Goal: Information Seeking & Learning: Learn about a topic

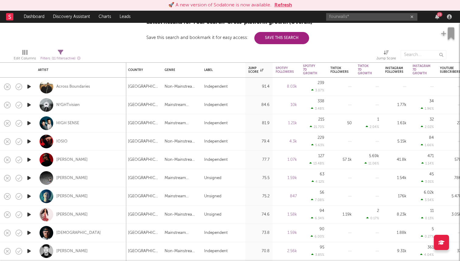
drag, startPoint x: 354, startPoint y: 16, endPoint x: 304, endPoint y: 16, distance: 49.9
click at [304, 16] on nav "Dashboard Discovery Assistant Charts Leads fourwalls* 25" at bounding box center [230, 17] width 460 height 12
type input "molow"
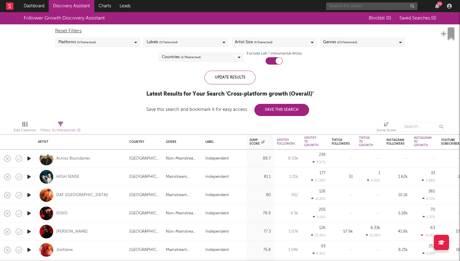
click at [360, 5] on input "text" at bounding box center [371, 6] width 91 height 8
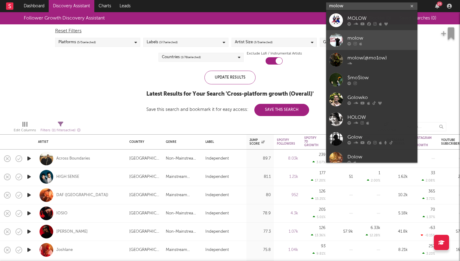
type input "molow"
click at [360, 33] on link "molow" at bounding box center [371, 40] width 91 height 20
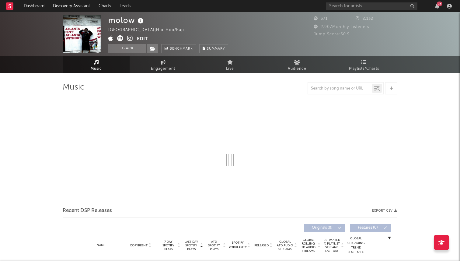
select select "1w"
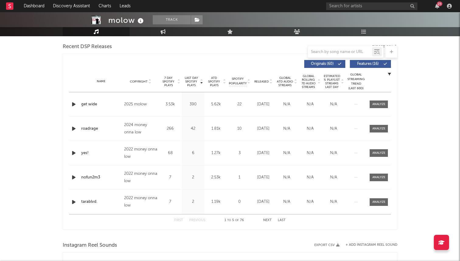
scroll to position [223, 0]
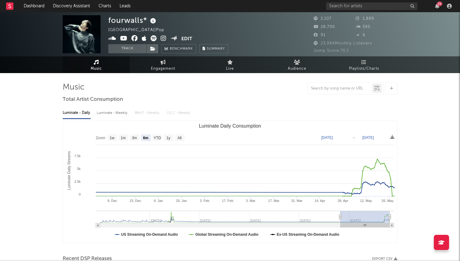
select select "6m"
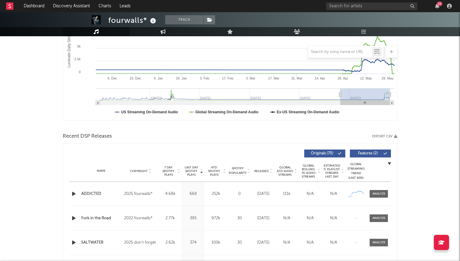
scroll to position [143, 0]
